Goal: Information Seeking & Learning: Learn about a topic

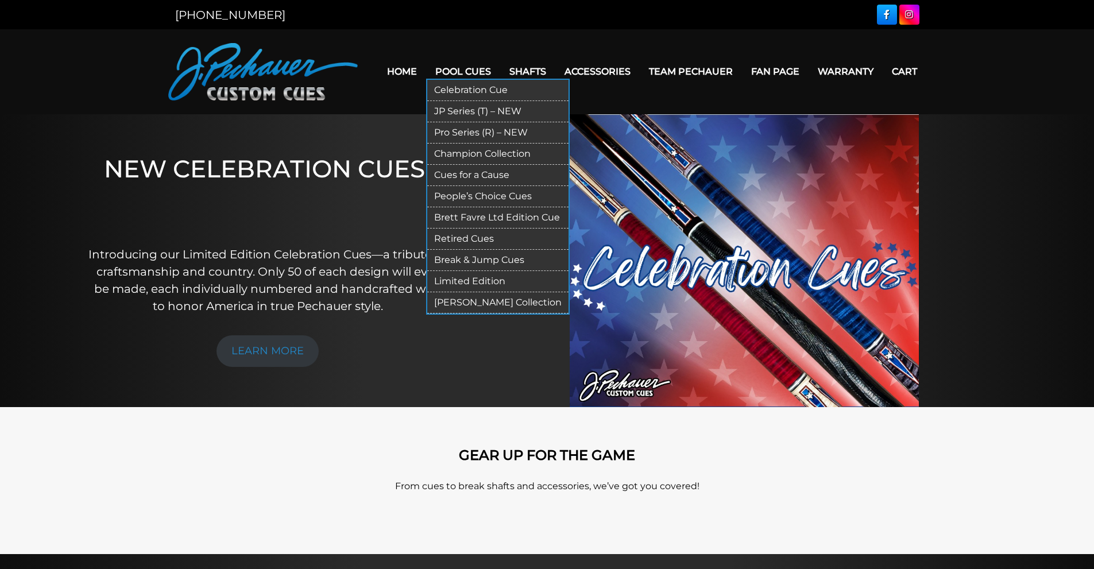
click at [471, 278] on link "Limited Edition" at bounding box center [497, 281] width 141 height 21
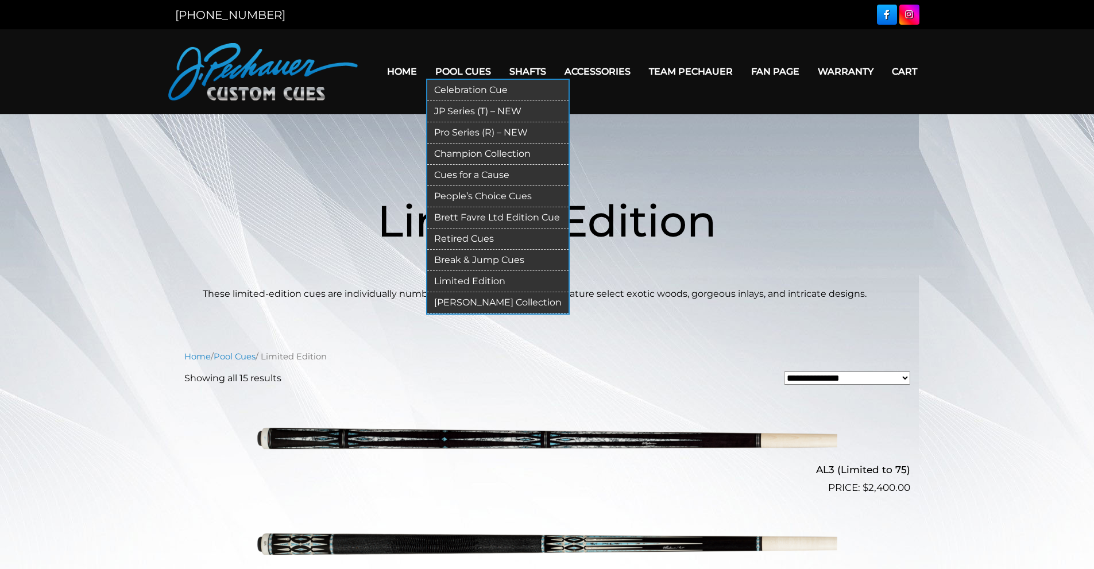
click at [485, 239] on link "Retired Cues" at bounding box center [497, 239] width 141 height 21
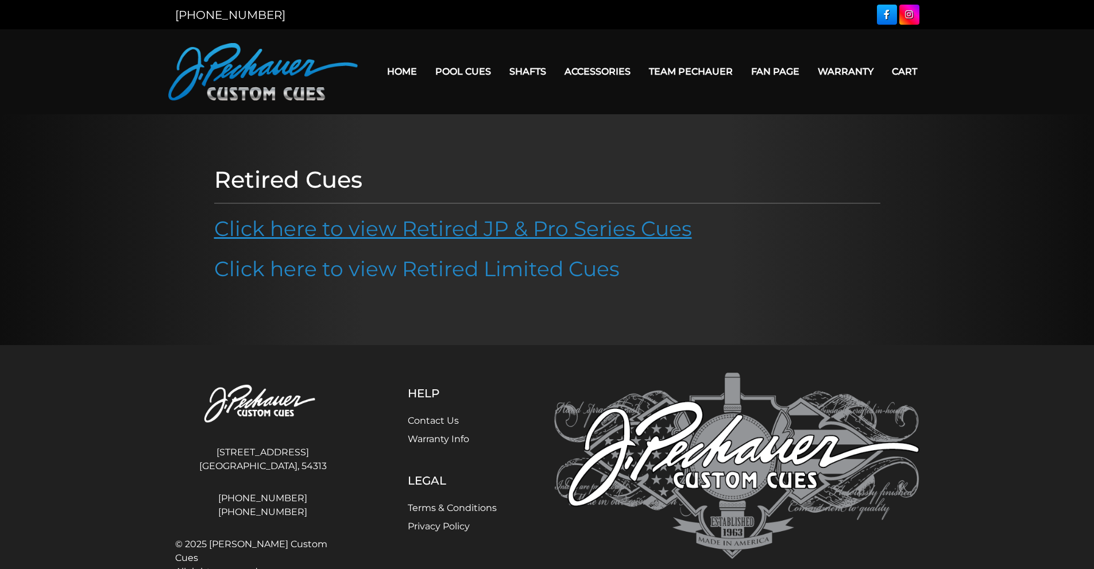
click at [467, 226] on link "Click here to view Retired JP & Pro Series Cues" at bounding box center [453, 228] width 478 height 25
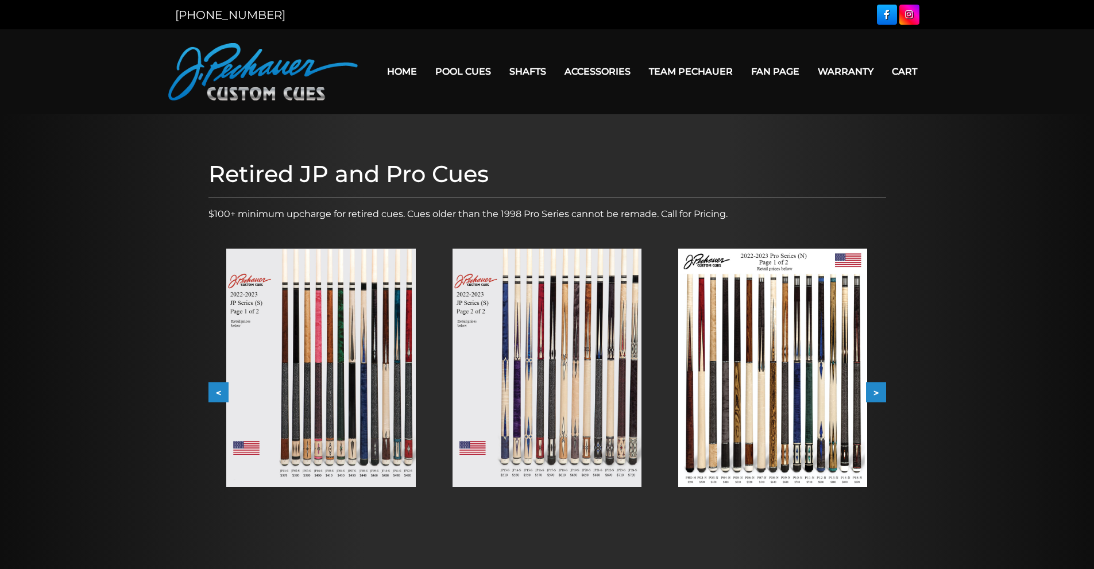
click at [384, 387] on img at bounding box center [320, 368] width 189 height 238
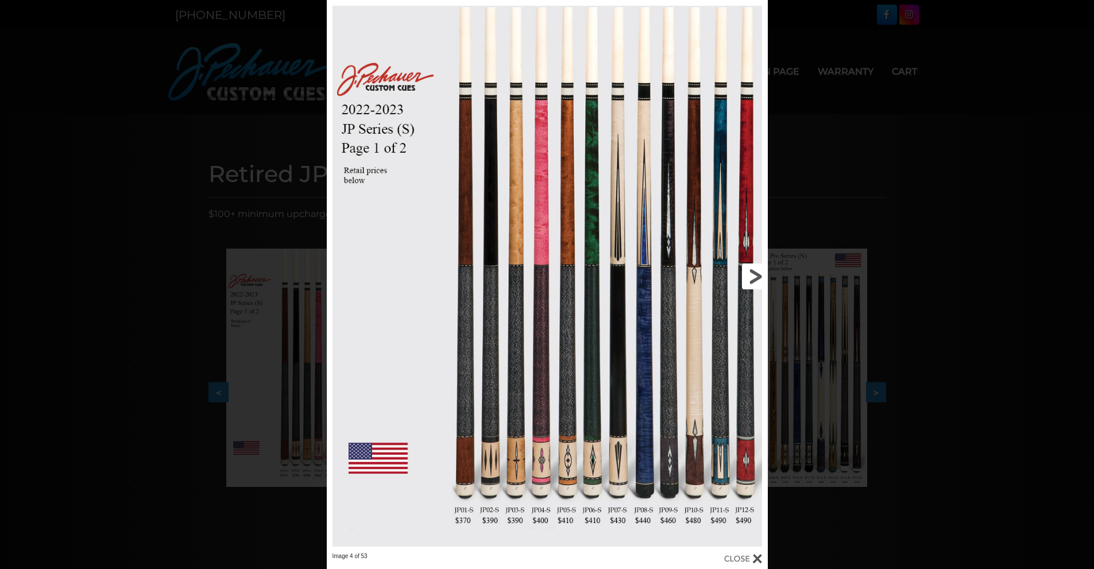
click at [755, 273] on link at bounding box center [668, 276] width 199 height 552
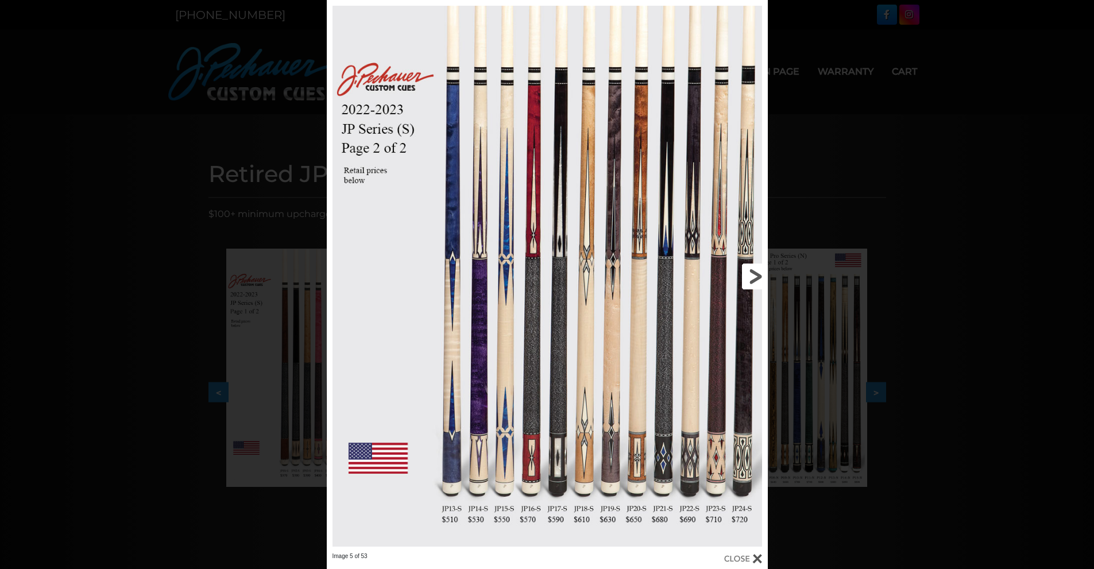
click at [755, 273] on link at bounding box center [668, 276] width 199 height 552
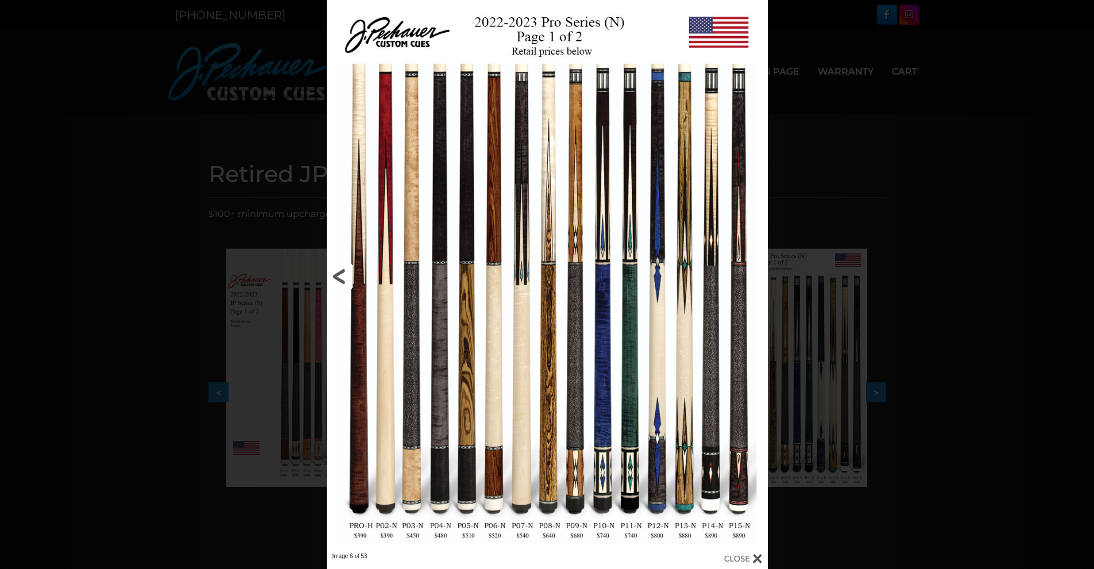
click at [342, 294] on link at bounding box center [426, 276] width 199 height 552
